Goal: Transaction & Acquisition: Purchase product/service

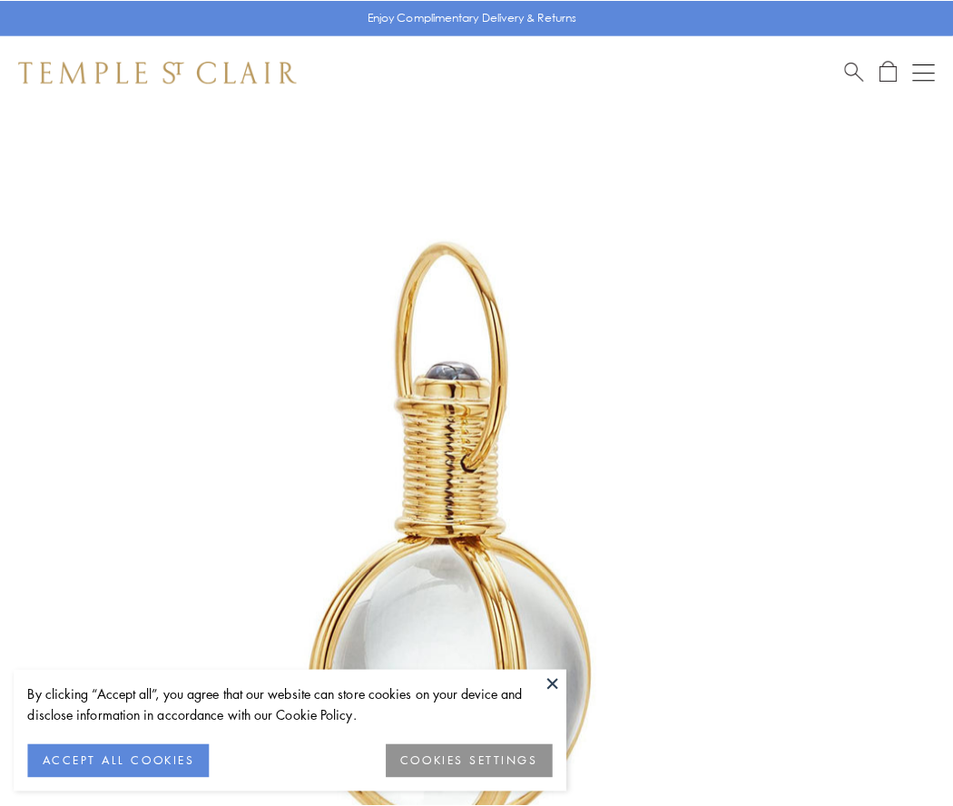
scroll to position [474, 0]
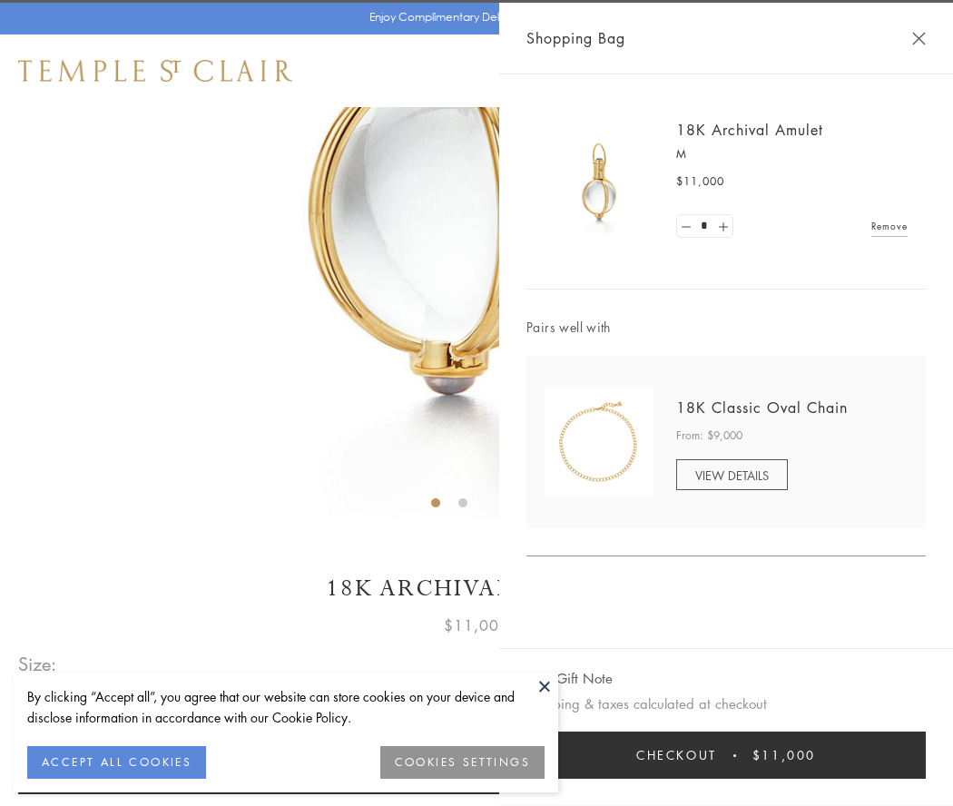
click at [726, 755] on button "Checkout $11,000" at bounding box center [725, 754] width 399 height 47
